Goal: Information Seeking & Learning: Learn about a topic

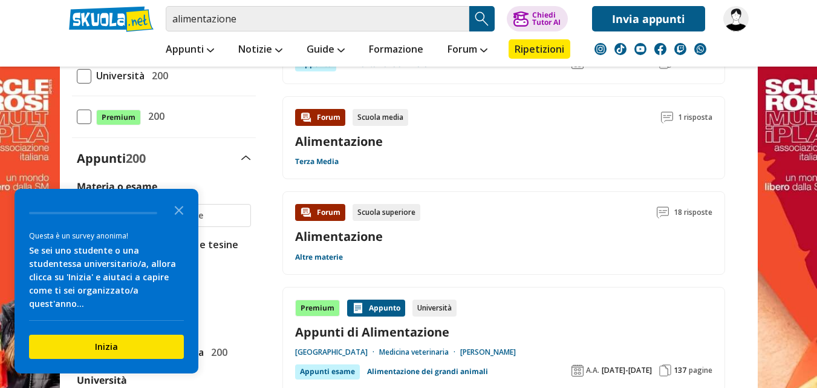
click at [330, 234] on link "Alimentazione" at bounding box center [339, 236] width 88 height 16
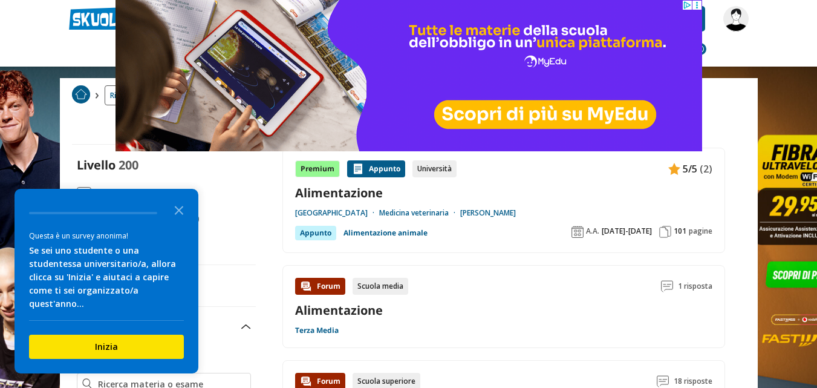
scroll to position [48, 0]
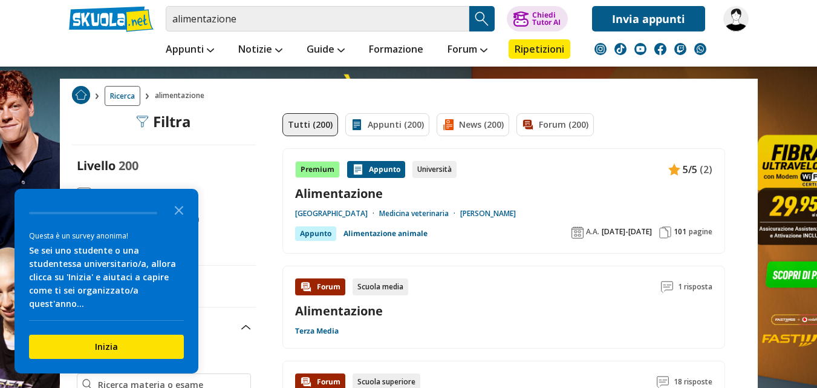
click at [80, 194] on span at bounding box center [84, 195] width 15 height 15
click at [77, 194] on input "Scuola Media 200" at bounding box center [77, 194] width 0 height 0
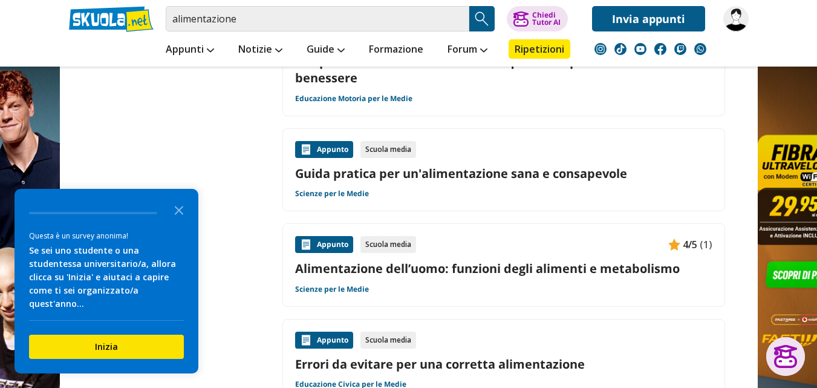
scroll to position [1041, 0]
click at [326, 147] on div "Appunto" at bounding box center [324, 148] width 58 height 17
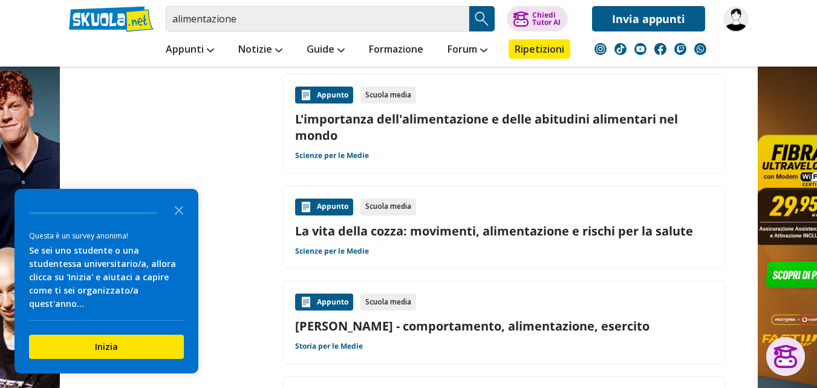
scroll to position [1476, 0]
click at [332, 97] on div "Appunto" at bounding box center [324, 94] width 58 height 17
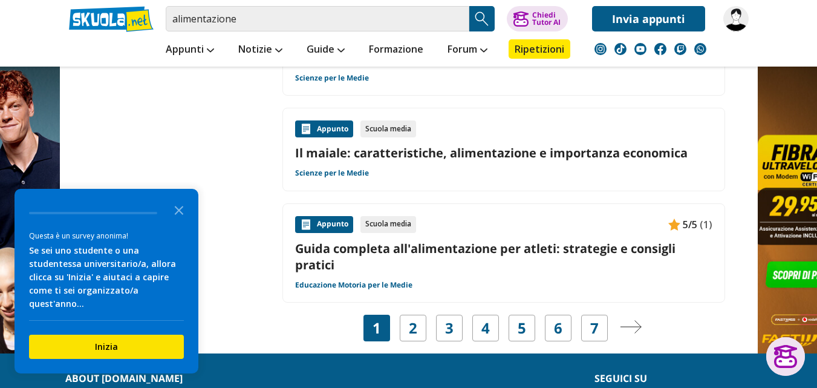
scroll to position [1864, 0]
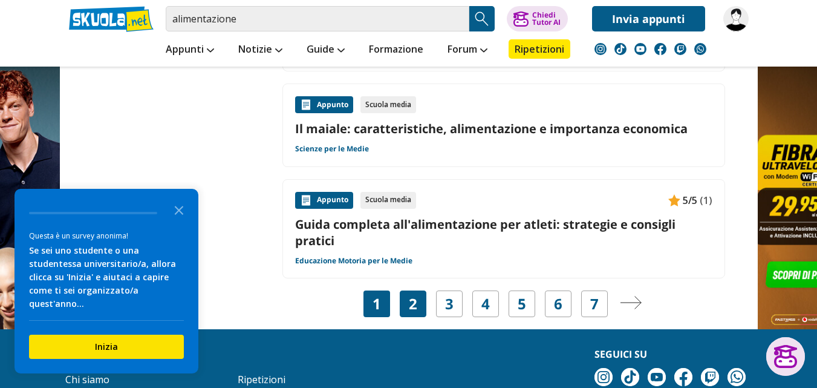
click at [409, 306] on link "2" at bounding box center [413, 303] width 8 height 17
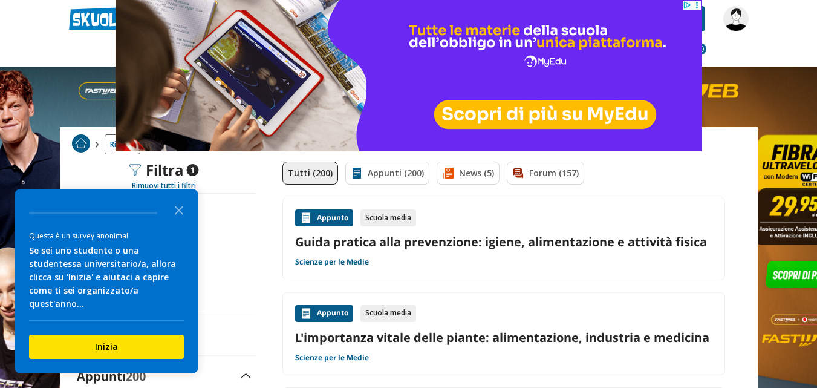
click at [48, 7] on header "alimentazione Trova un tutor esperto su questo argomento Chiedi Tutor AI PCTO" at bounding box center [408, 33] width 817 height 67
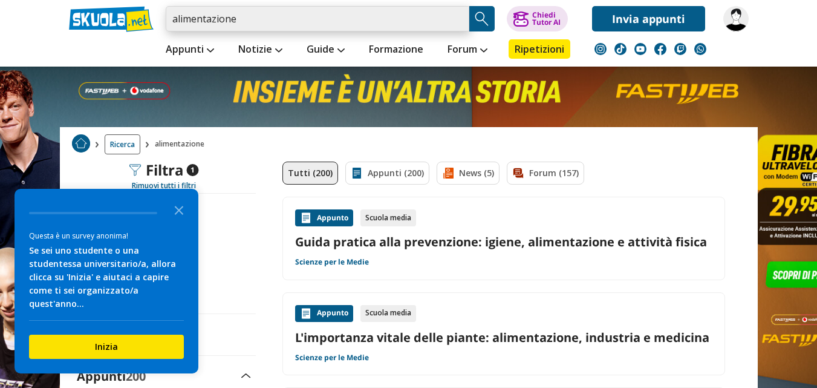
click at [457, 18] on input "alimentazione" at bounding box center [318, 18] width 304 height 25
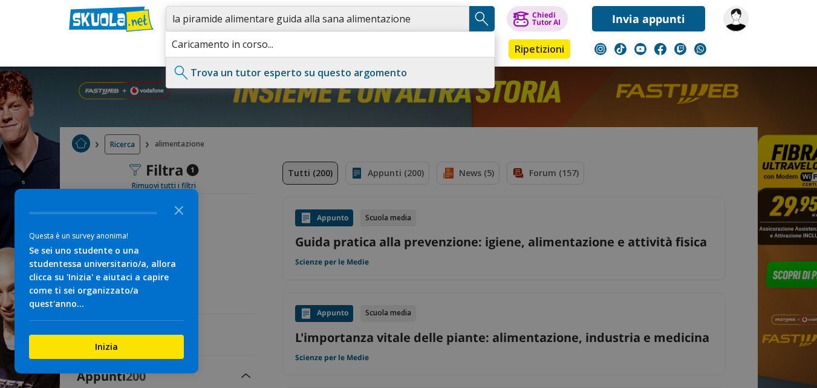
type input "la piramide alimentare guida alla sana alimentazione"
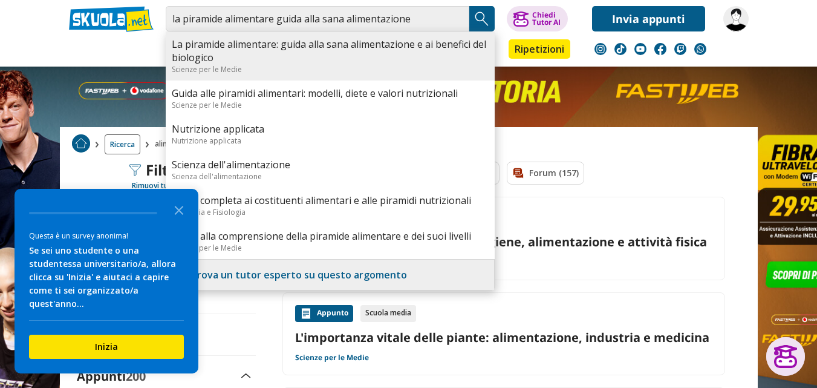
click at [196, 53] on link "La piramide alimentare: guida alla sana alimentazione e ai benefici del biologi…" at bounding box center [330, 51] width 317 height 27
